Goal: Register for event/course

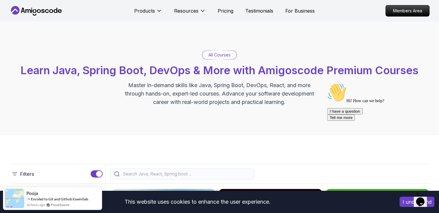
click at [222, 54] on p "All Courses" at bounding box center [219, 55] width 22 height 6
click at [219, 55] on p "All Courses" at bounding box center [219, 55] width 22 height 6
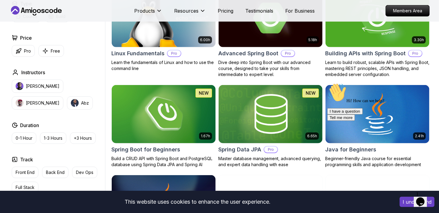
scroll to position [210, 0]
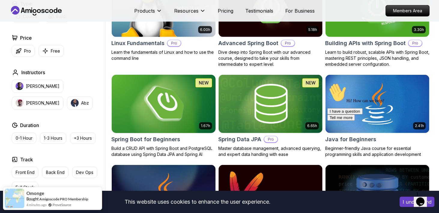
click at [192, 122] on img at bounding box center [163, 103] width 109 height 61
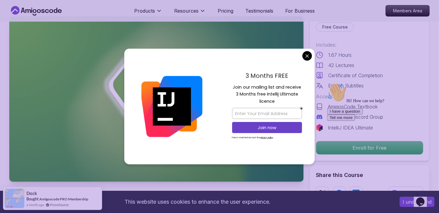
scroll to position [30, 0]
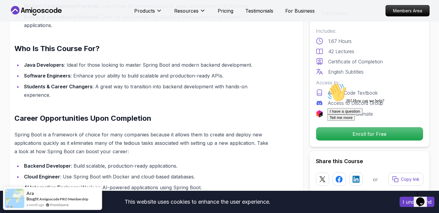
scroll to position [451, 0]
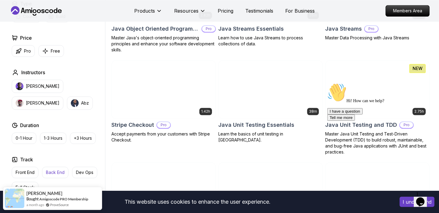
scroll to position [991, 0]
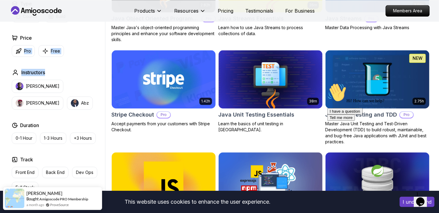
drag, startPoint x: 91, startPoint y: 56, endPoint x: 91, endPoint y: 28, distance: 28.8
click at [91, 28] on div "Type Course Build Price Pro Free Instructors Nelson Djalo Richard Abz Duration …" at bounding box center [57, 113] width 96 height 227
click at [46, 48] on icon "button" at bounding box center [45, 51] width 6 height 6
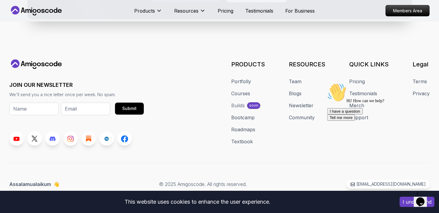
scroll to position [644, 0]
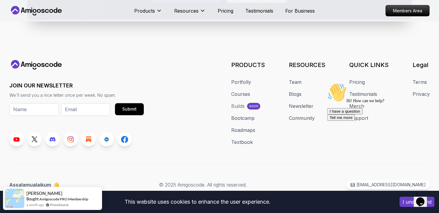
drag, startPoint x: 111, startPoint y: 84, endPoint x: 116, endPoint y: 82, distance: 5.2
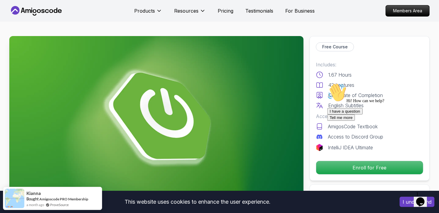
click at [42, 8] on icon at bounding box center [36, 11] width 54 height 10
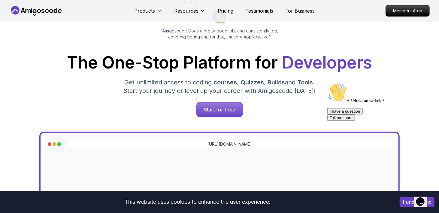
scroll to position [90, 0]
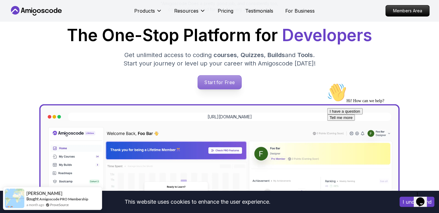
click at [228, 84] on p "Start for Free" at bounding box center [220, 82] width 44 height 14
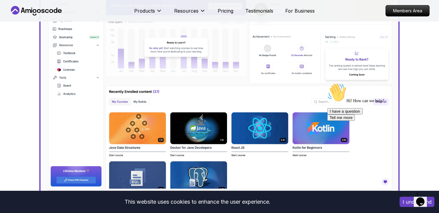
scroll to position [240, 0]
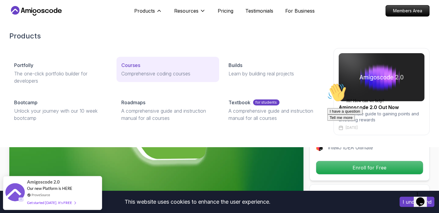
click at [135, 75] on p "Comprehensive coding courses" at bounding box center [167, 73] width 93 height 7
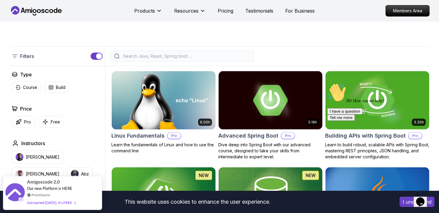
scroll to position [150, 0]
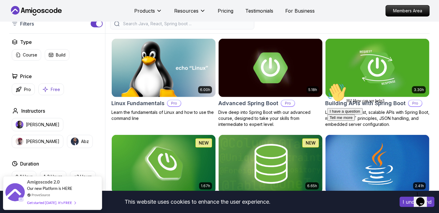
click at [48, 89] on icon "button" at bounding box center [45, 89] width 6 height 6
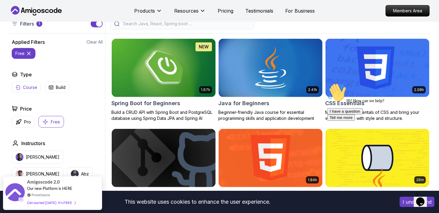
click at [29, 86] on p "Course" at bounding box center [30, 87] width 14 height 6
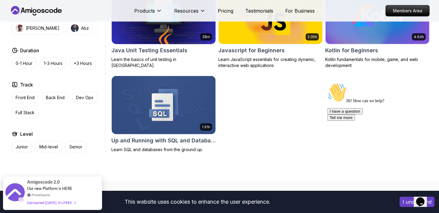
scroll to position [360, 0]
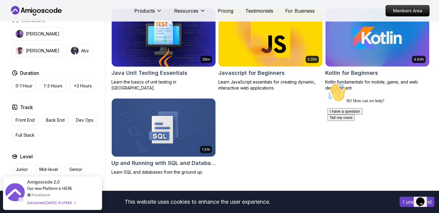
click at [163, 75] on h2 "Java Unit Testing Essentials" at bounding box center [149, 73] width 76 height 8
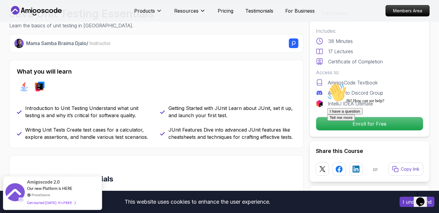
scroll to position [180, 0]
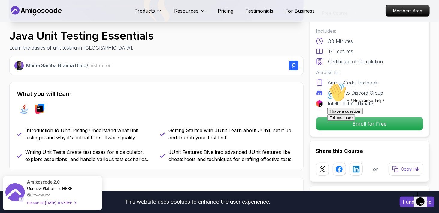
click at [369, 83] on div at bounding box center [381, 83] width 108 height 0
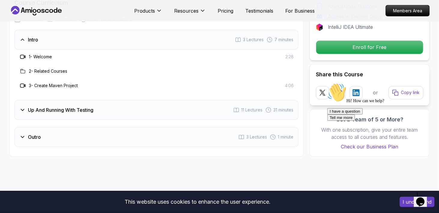
scroll to position [721, 0]
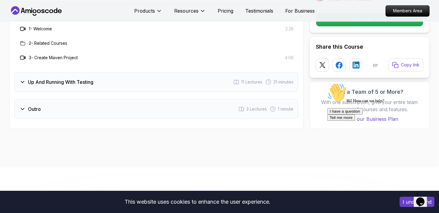
click at [75, 82] on h3 "Up And Running With Testing" at bounding box center [60, 81] width 65 height 7
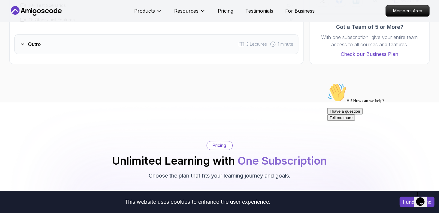
scroll to position [841, 0]
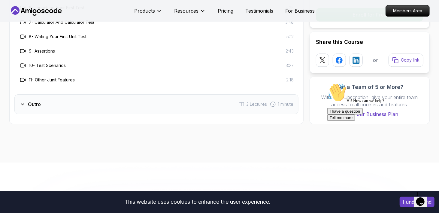
click at [71, 100] on div "Outro 3 Lectures 1 minute" at bounding box center [156, 104] width 284 height 20
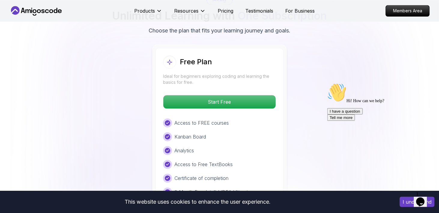
scroll to position [931, 0]
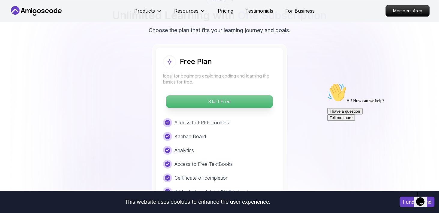
click at [238, 97] on p "Start Free" at bounding box center [219, 101] width 107 height 13
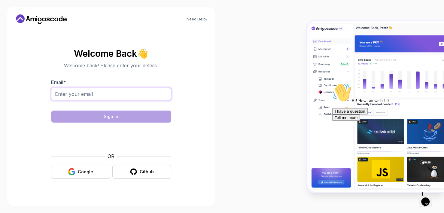
click at [115, 96] on input "Email *" at bounding box center [111, 94] width 120 height 13
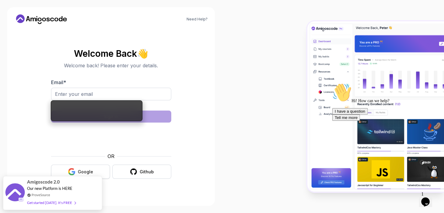
click at [82, 170] on div "Google" at bounding box center [85, 172] width 15 height 6
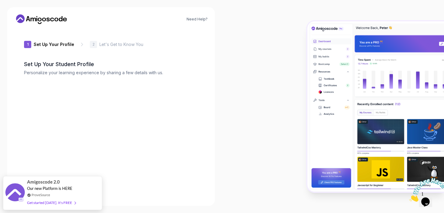
type input "jollybisonb4c47"
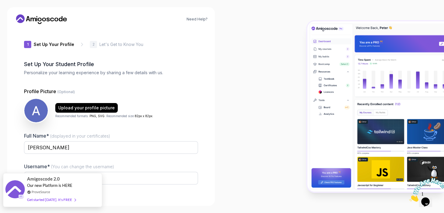
click at [65, 199] on div "Get started today. It's FREE" at bounding box center [51, 199] width 49 height 7
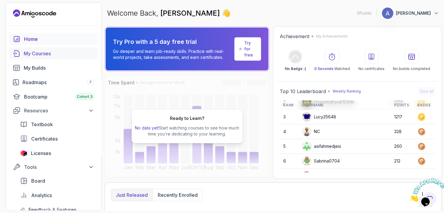
click at [44, 53] on div "My Courses" at bounding box center [59, 53] width 70 height 7
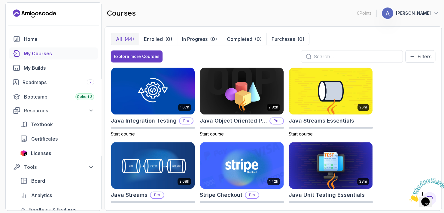
scroll to position [451, 0]
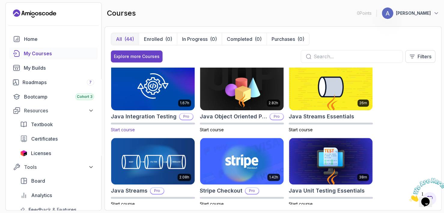
click at [155, 97] on img at bounding box center [153, 86] width 88 height 49
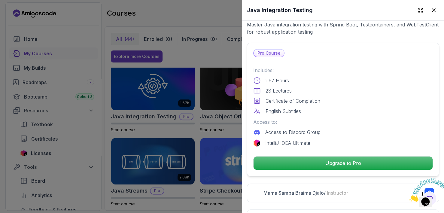
scroll to position [120, 0]
click at [267, 50] on p "Pro Course" at bounding box center [269, 52] width 30 height 7
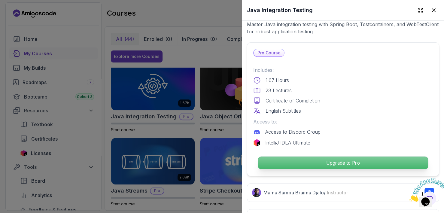
click at [309, 161] on p "Upgrade to Pro" at bounding box center [343, 163] width 170 height 13
